Goal: Information Seeking & Learning: Check status

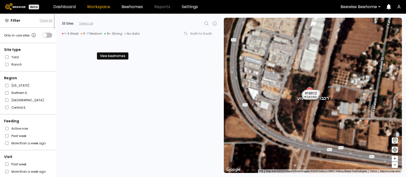
scroll to position [539, 0]
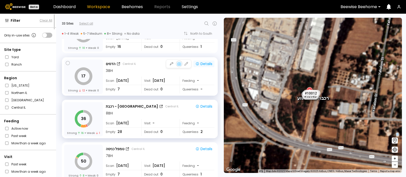
click at [207, 62] on div "Details" at bounding box center [203, 64] width 17 height 5
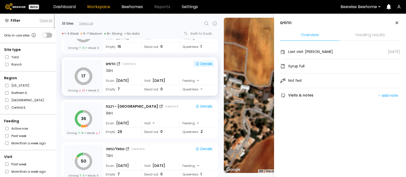
click at [369, 33] on li "Feeding results" at bounding box center [369, 35] width 59 height 11
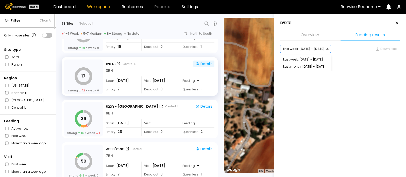
click at [328, 48] on div at bounding box center [330, 49] width 4 height 8
click at [315, 59] on div "Last week: [DATE] - [DATE]" at bounding box center [305, 59] width 45 height 3
click at [328, 48] on div at bounding box center [330, 49] width 4 height 8
click at [317, 65] on div "Last month: [DATE] - [DATE]" at bounding box center [305, 66] width 45 height 3
click at [331, 49] on div at bounding box center [333, 49] width 4 height 8
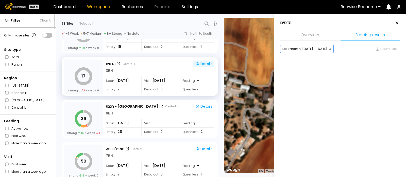
click at [315, 47] on div at bounding box center [304, 49] width 45 height 5
click at [310, 67] on div at bounding box center [340, 63] width 120 height 15
click at [381, 53] on div "Last month: [DATE] - [DATE] Download" at bounding box center [340, 58] width 120 height 26
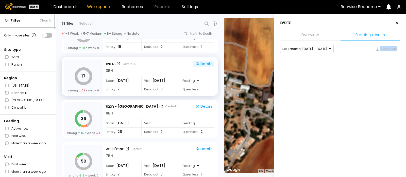
click at [381, 53] on div "Last month: [DATE] - [DATE] Download" at bounding box center [340, 58] width 120 height 26
click at [396, 22] on icon at bounding box center [397, 23] width 6 height 6
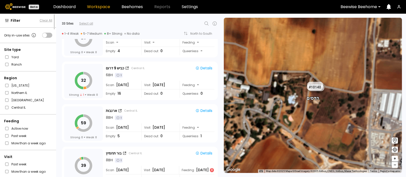
scroll to position [237, 0]
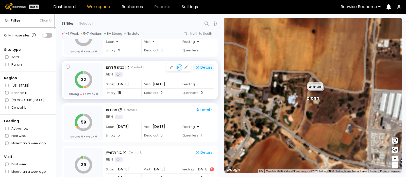
click at [203, 65] on div "Details" at bounding box center [203, 67] width 17 height 5
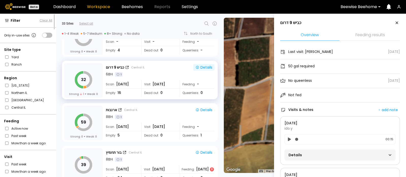
click at [370, 34] on li "Feeding results" at bounding box center [369, 35] width 59 height 11
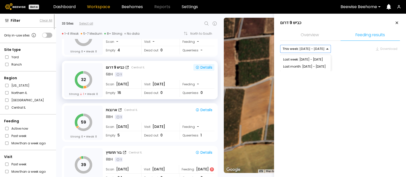
click at [326, 50] on div "This week: [DATE] - [DATE]" at bounding box center [305, 49] width 51 height 8
click at [320, 58] on div "Last week: [DATE] - [DATE]" at bounding box center [305, 59] width 45 height 3
click at [328, 48] on div at bounding box center [330, 49] width 4 height 4
click at [318, 67] on div "Last month: [DATE] - [DATE]" at bounding box center [305, 66] width 45 height 3
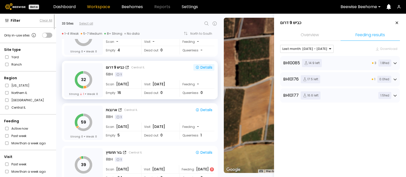
click at [395, 62] on icon at bounding box center [394, 63] width 3 height 2
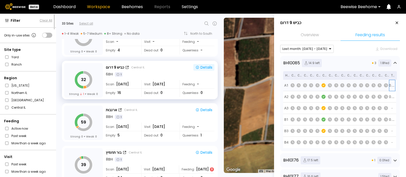
click at [391, 86] on div "0.33" at bounding box center [392, 85] width 6 height 5
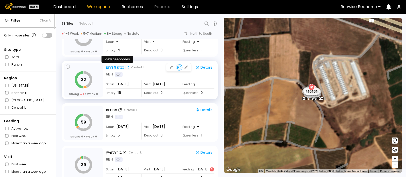
click at [109, 66] on div "כביש 9 דרום" at bounding box center [115, 67] width 18 height 5
click at [206, 65] on div "Details" at bounding box center [203, 67] width 17 height 5
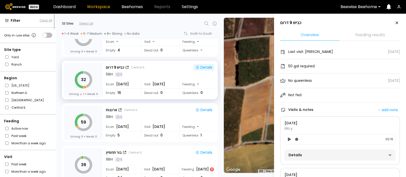
click at [371, 34] on li "Feeding results" at bounding box center [369, 35] width 59 height 11
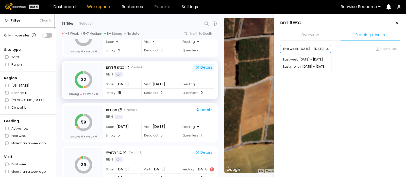
click at [328, 48] on div at bounding box center [330, 49] width 4 height 4
click at [317, 66] on div "Last month: [DATE] - [DATE]" at bounding box center [305, 66] width 45 height 3
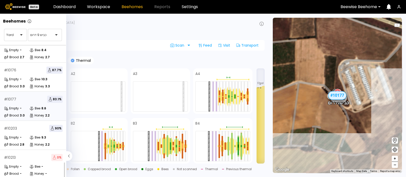
scroll to position [32, 0]
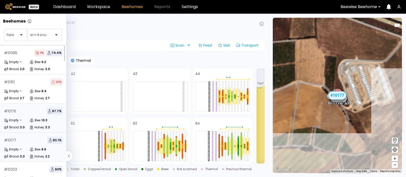
click at [38, 115] on div "# 10176 87.7 %" at bounding box center [33, 111] width 59 height 7
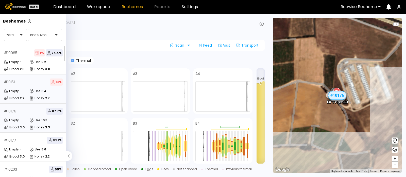
click at [32, 89] on div "Bee" at bounding box center [34, 91] width 11 height 5
